Goal: Transaction & Acquisition: Purchase product/service

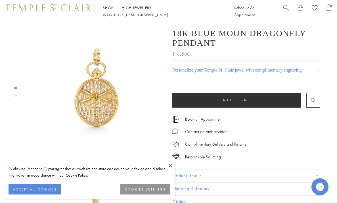
scroll to position [3, 0]
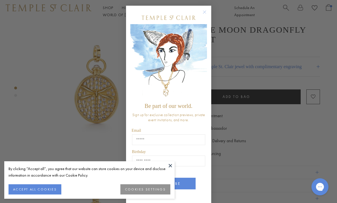
click at [150, 194] on button "COOKIES SETTINGS" at bounding box center [145, 189] width 50 height 10
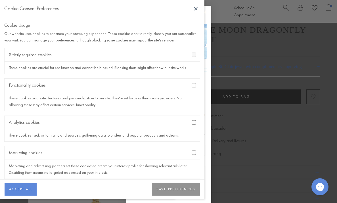
scroll to position [0, 0]
click at [180, 190] on button "SAVE PREFERENCES" at bounding box center [176, 189] width 48 height 13
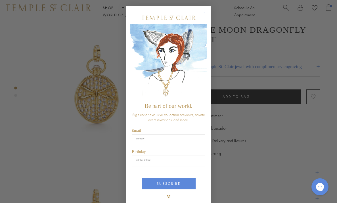
click at [204, 11] on circle "Close dialog" at bounding box center [204, 12] width 7 height 7
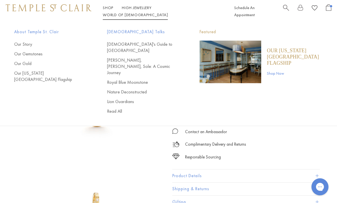
click at [168, 12] on link "World of Temple World of Temple" at bounding box center [135, 14] width 65 height 5
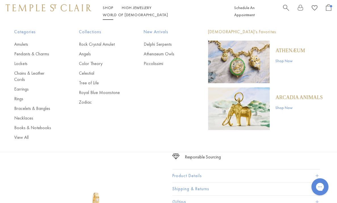
click at [107, 10] on link "Shop Shop" at bounding box center [108, 7] width 11 height 5
click at [172, 53] on link "Athenaeum Owls" at bounding box center [165, 54] width 42 height 6
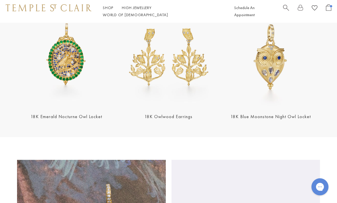
scroll to position [222, 0]
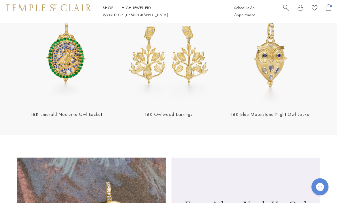
click at [268, 93] on img at bounding box center [270, 55] width 99 height 99
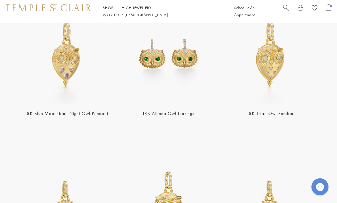
scroll to position [557, 0]
click at [72, 90] on img at bounding box center [66, 54] width 99 height 99
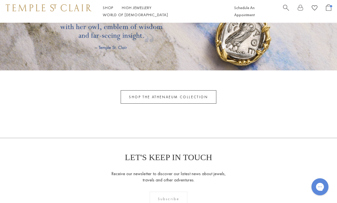
scroll to position [1412, 0]
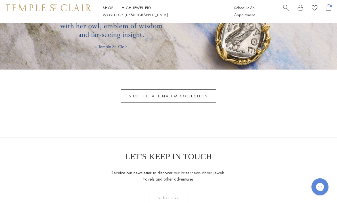
click at [167, 96] on link "SHOP THE ATHENAEUM COLLECTION" at bounding box center [168, 95] width 95 height 13
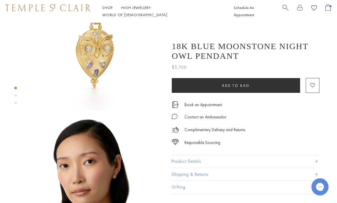
scroll to position [48, 1]
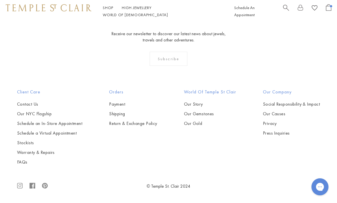
scroll to position [524, 0]
click at [0, 0] on img at bounding box center [0, 0] width 0 height 0
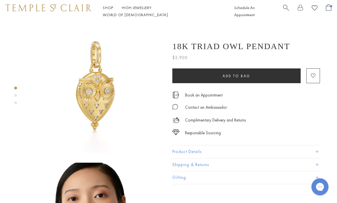
scroll to position [3, 0]
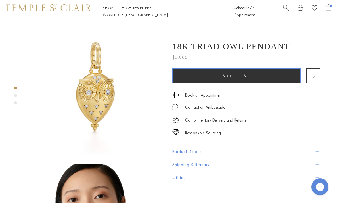
click at [242, 74] on span "Add to bag" at bounding box center [237, 76] width 28 height 5
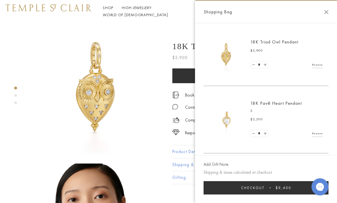
click at [227, 121] on img at bounding box center [226, 120] width 34 height 34
click at [262, 104] on link "18K Pavé Heart Pendant" at bounding box center [276, 103] width 51 height 6
click at [321, 132] on link "Remove" at bounding box center [317, 133] width 11 height 6
click at [326, 11] on button "Close Shopping Bag" at bounding box center [326, 12] width 4 height 4
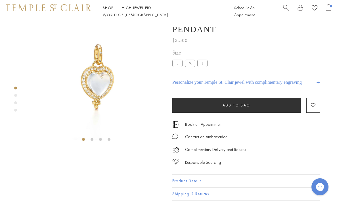
scroll to position [13, 0]
